Goal: Task Accomplishment & Management: Complete application form

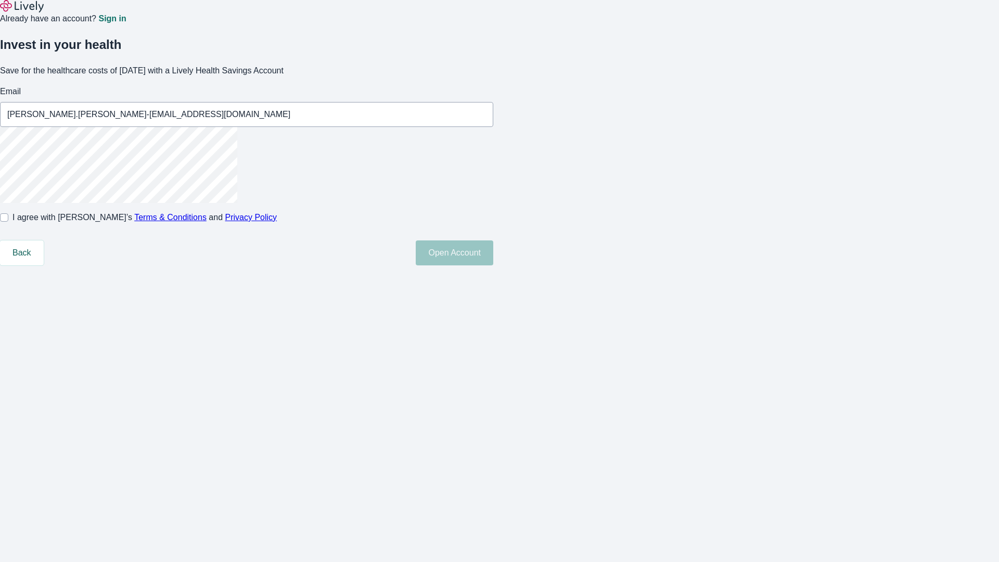
click at [8, 222] on input "I agree with Lively’s Terms & Conditions and Privacy Policy" at bounding box center [4, 217] width 8 height 8
checkbox input "true"
click at [493, 265] on button "Open Account" at bounding box center [455, 252] width 78 height 25
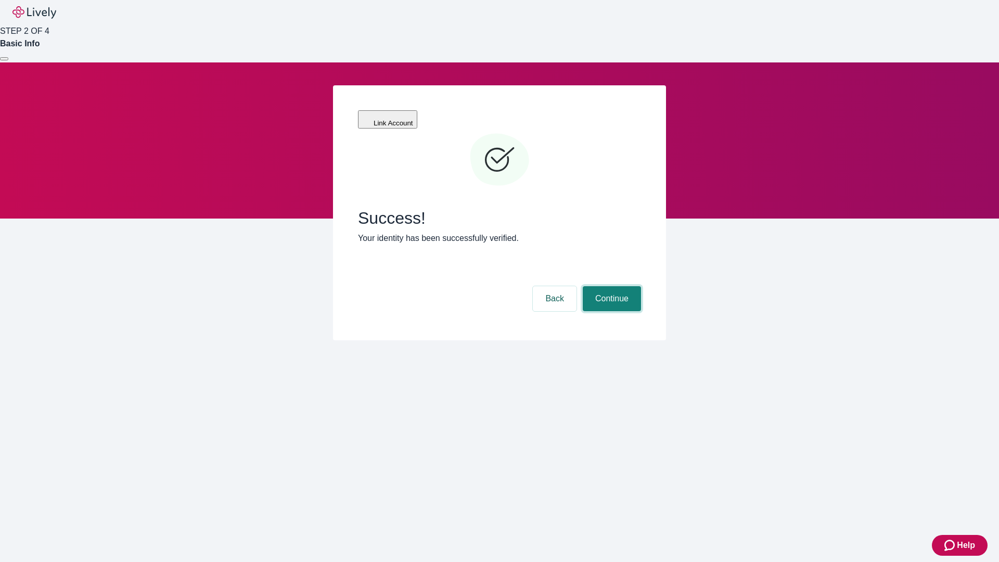
click at [611, 286] on button "Continue" at bounding box center [612, 298] width 58 height 25
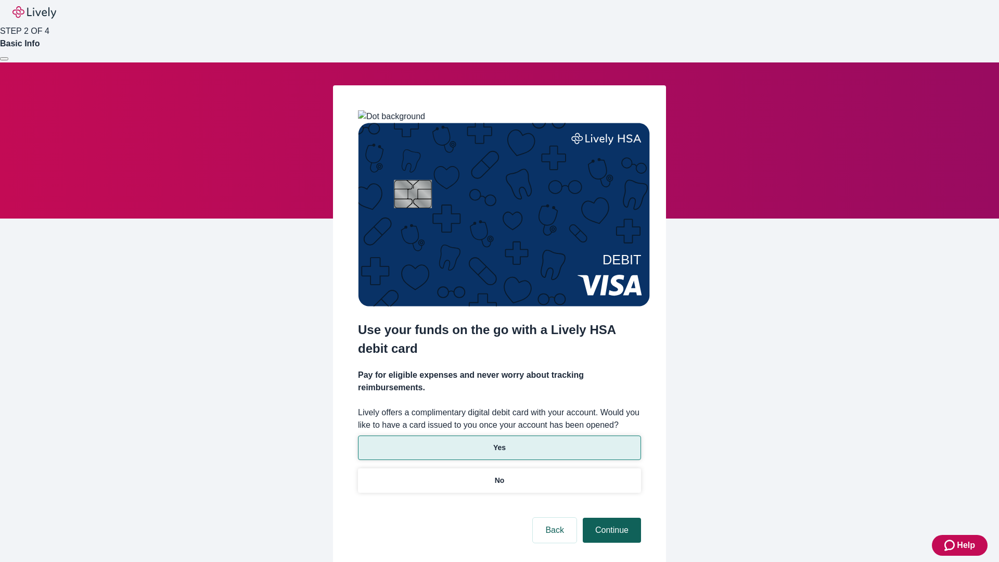
click at [499, 442] on p "Yes" at bounding box center [499, 447] width 12 height 11
click at [611, 518] on button "Continue" at bounding box center [612, 530] width 58 height 25
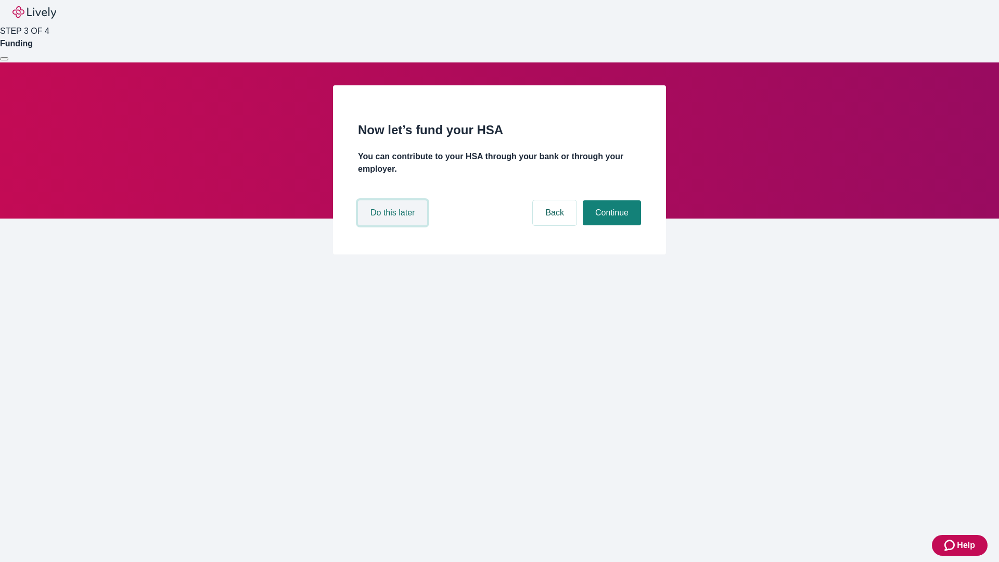
click at [394, 225] on button "Do this later" at bounding box center [392, 212] width 69 height 25
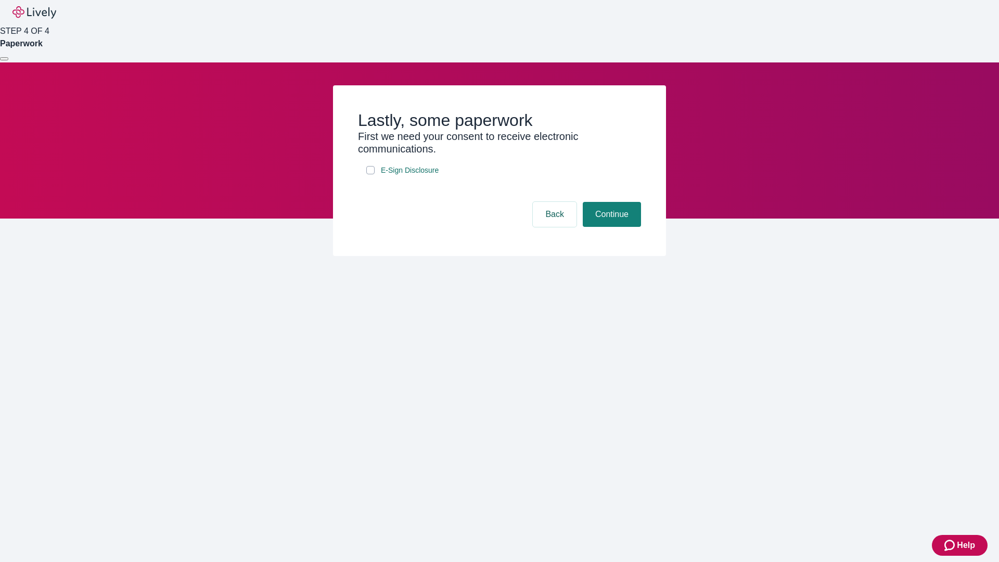
click at [371, 174] on input "E-Sign Disclosure" at bounding box center [370, 170] width 8 height 8
checkbox input "true"
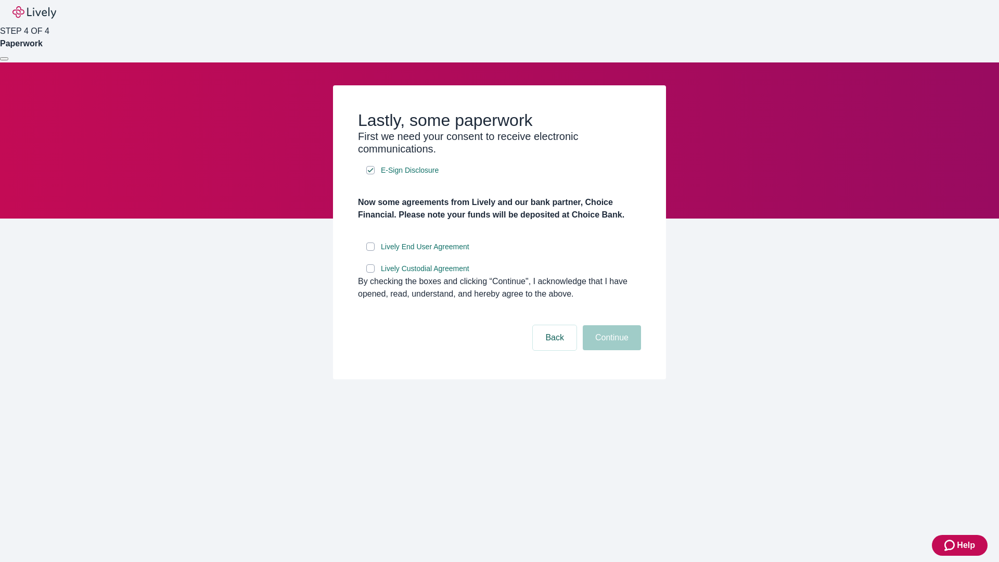
click at [371, 251] on input "Lively End User Agreement" at bounding box center [370, 247] width 8 height 8
checkbox input "true"
click at [371, 273] on input "Lively Custodial Agreement" at bounding box center [370, 268] width 8 height 8
checkbox input "true"
click at [611, 350] on button "Continue" at bounding box center [612, 337] width 58 height 25
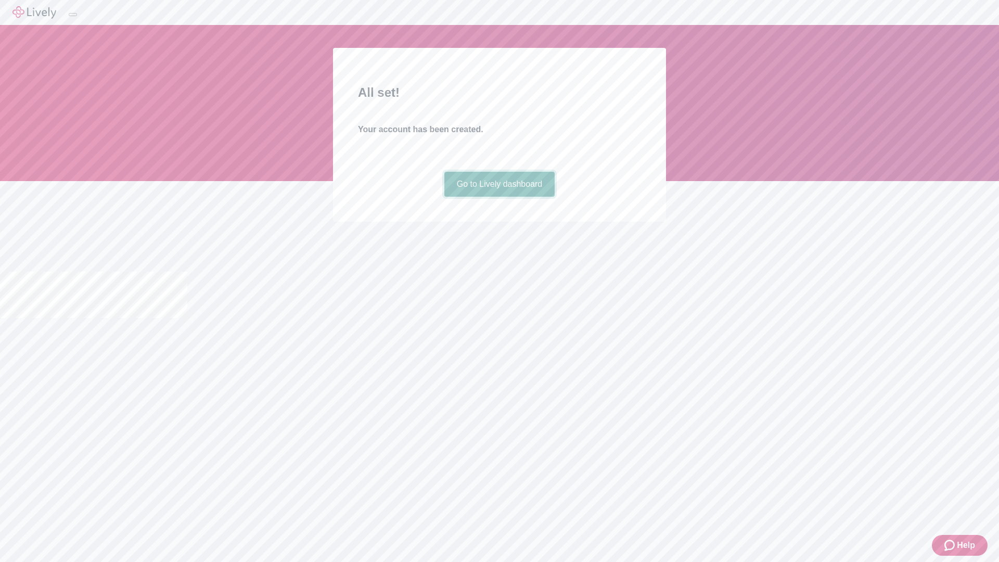
click at [499, 197] on link "Go to Lively dashboard" at bounding box center [500, 184] width 111 height 25
